Goal: Task Accomplishment & Management: Complete application form

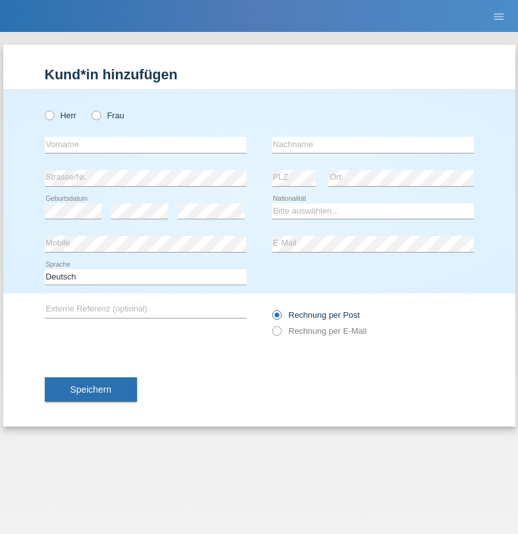
radio input "true"
click at [145, 145] on input "text" at bounding box center [146, 145] width 202 height 16
type input "[PERSON_NAME]"
click at [373, 145] on input "text" at bounding box center [373, 145] width 202 height 16
type input "Alihodzic"
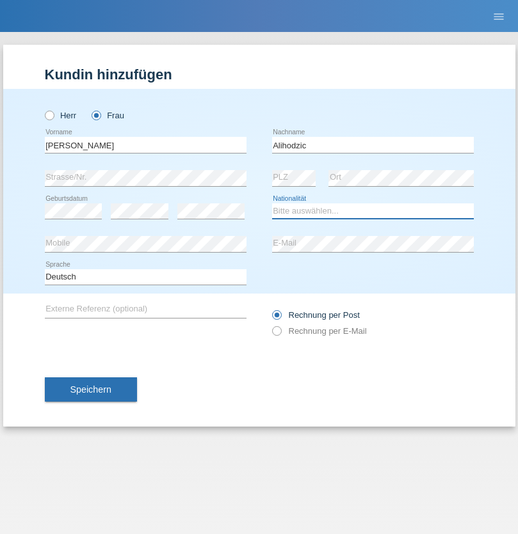
select select "CH"
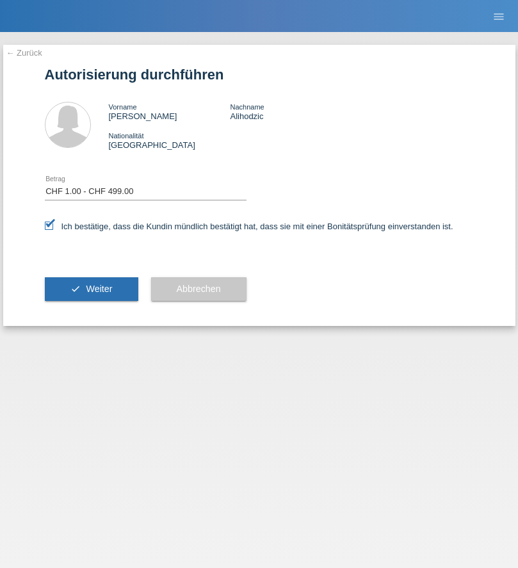
select select "1"
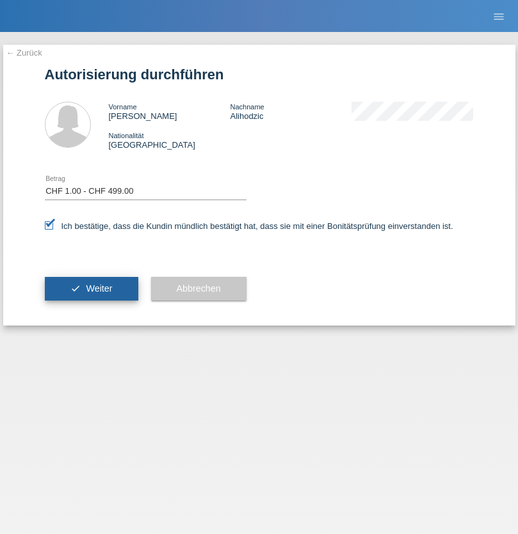
click at [91, 289] on span "Weiter" at bounding box center [99, 289] width 26 height 10
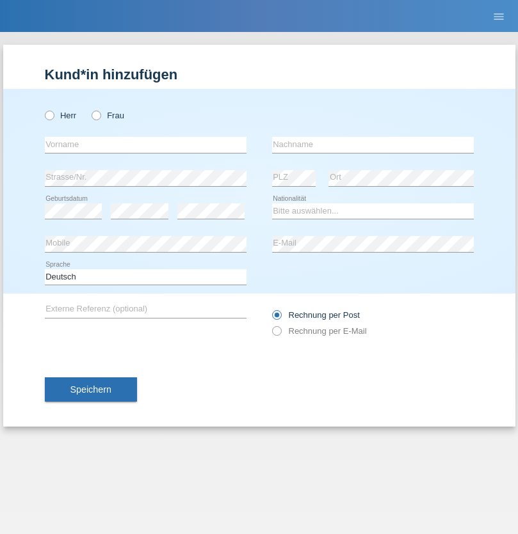
radio input "true"
click at [145, 145] on input "text" at bounding box center [146, 145] width 202 height 16
type input "Jama"
click at [373, 145] on input "text" at bounding box center [373, 145] width 202 height 16
type input "Abi"
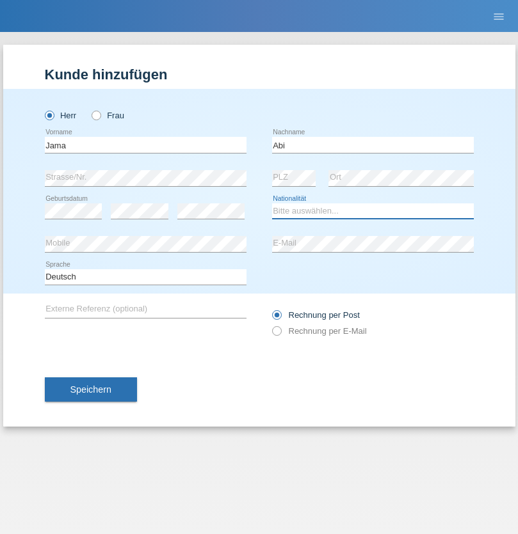
select select "SO"
select select "C"
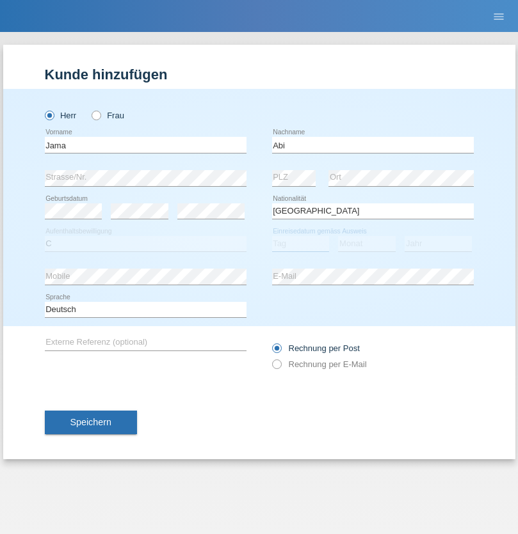
select select "18"
select select "10"
select select "2008"
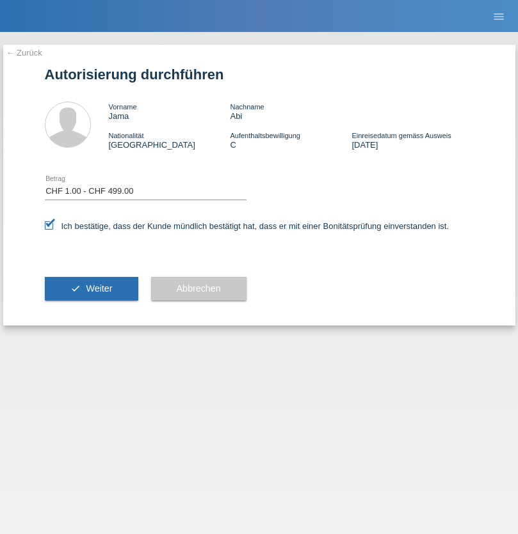
select select "1"
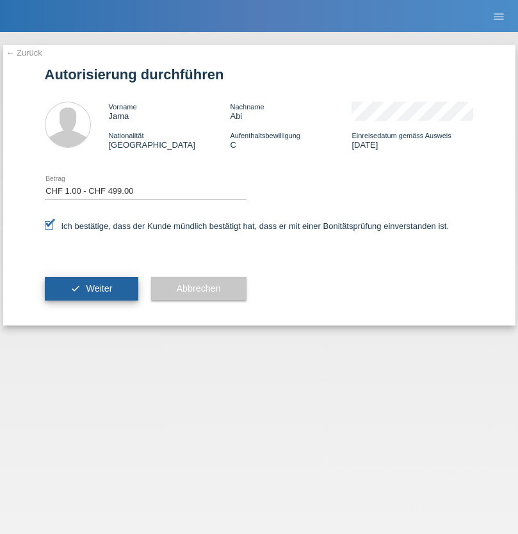
click at [91, 289] on span "Weiter" at bounding box center [99, 289] width 26 height 10
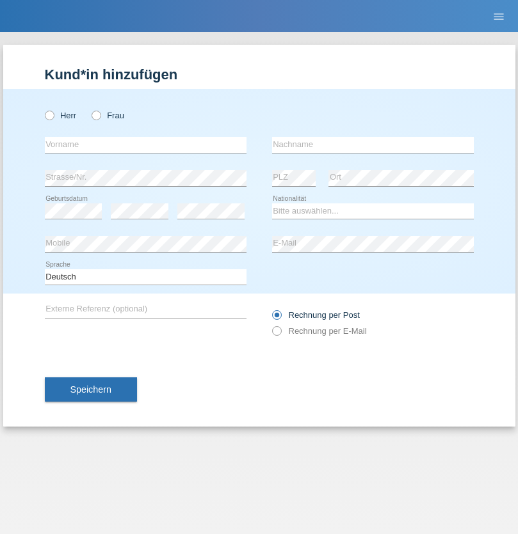
radio input "true"
click at [145, 145] on input "text" at bounding box center [146, 145] width 202 height 16
type input "[PERSON_NAME]"
click at [373, 145] on input "text" at bounding box center [373, 145] width 202 height 16
type input "Kappelmayer"
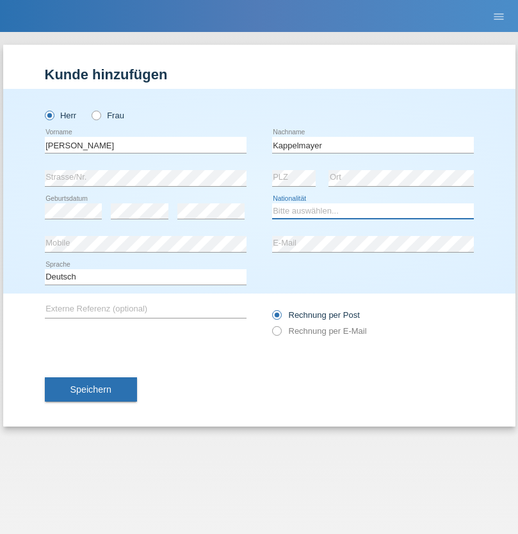
select select "MG"
select select "C"
select select "21"
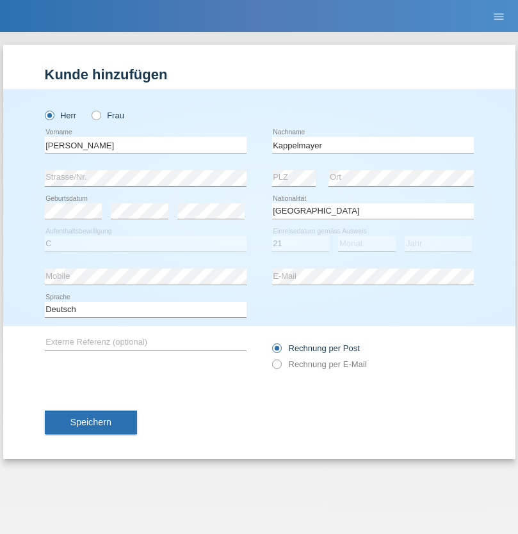
select select "08"
select select "1990"
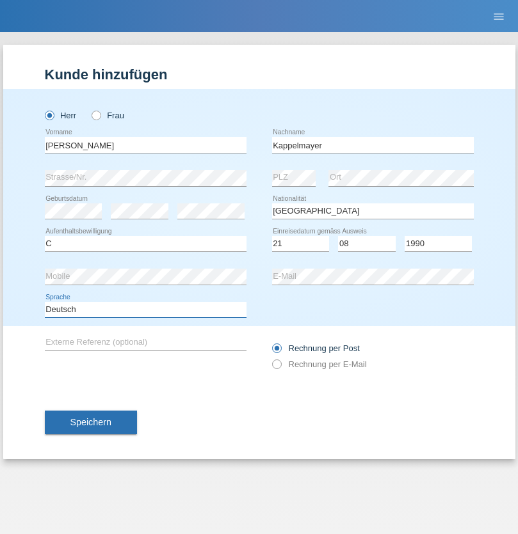
select select "en"
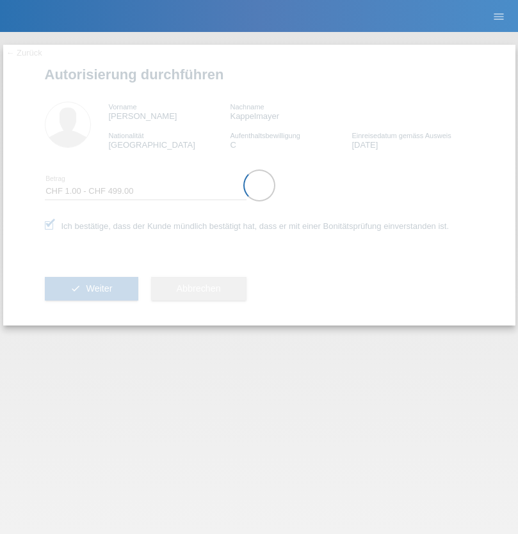
select select "1"
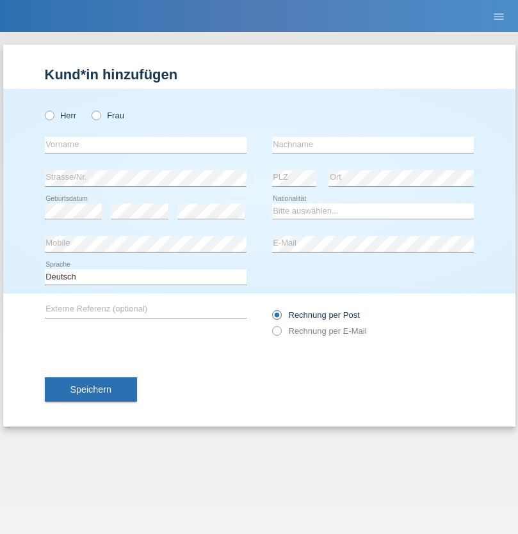
radio input "true"
click at [145, 145] on input "text" at bounding box center [146, 145] width 202 height 16
type input "Kushtrim"
click at [373, 145] on input "text" at bounding box center [373, 145] width 202 height 16
type input "Maksuti"
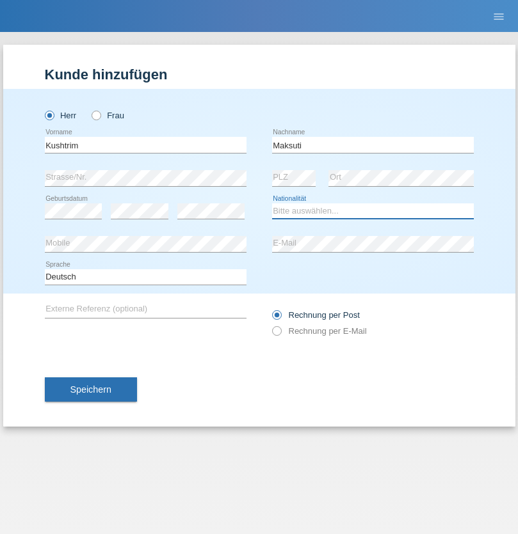
select select "CH"
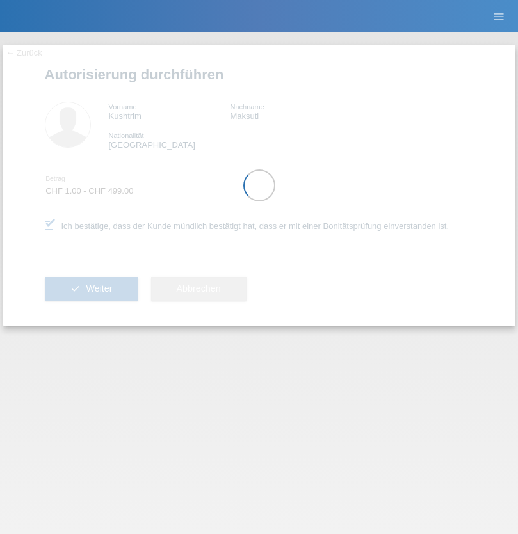
select select "1"
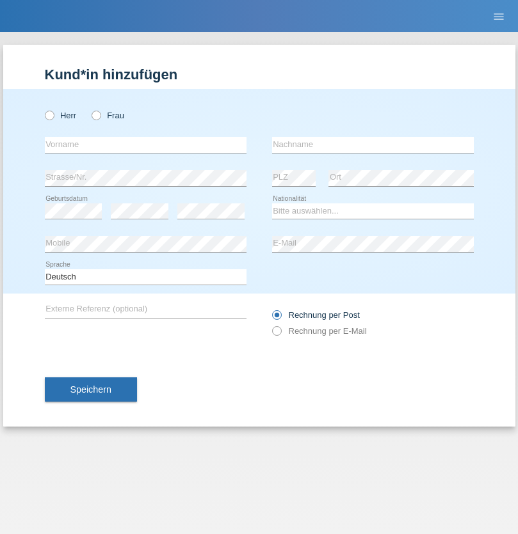
radio input "true"
click at [145, 145] on input "text" at bounding box center [146, 145] width 202 height 16
type input "Hasan"
click at [373, 145] on input "text" at bounding box center [373, 145] width 202 height 16
type input "Ymeri"
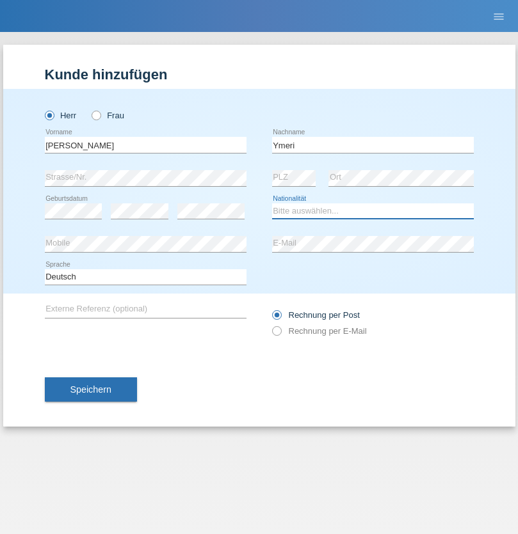
select select "XK"
select select "C"
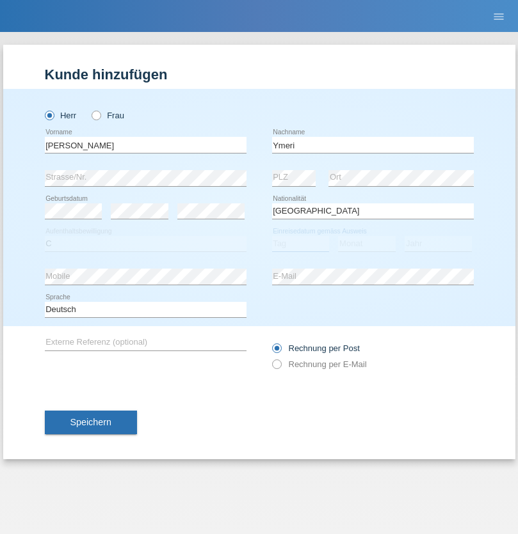
select select "21"
select select "03"
select select "1991"
